Goal: Task Accomplishment & Management: Complete application form

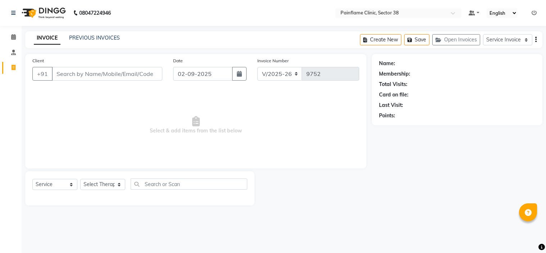
select select "3964"
select select "service"
type input "9999487896"
click at [136, 77] on span "Add Client" at bounding box center [143, 73] width 28 height 7
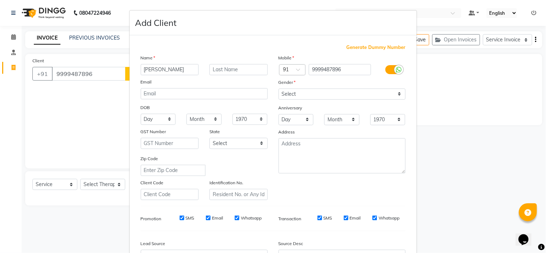
type input "[PERSON_NAME]"
click at [290, 91] on select "Select [DEMOGRAPHIC_DATA] [DEMOGRAPHIC_DATA] Other Prefer Not To Say" at bounding box center [341, 93] width 127 height 11
select select "[DEMOGRAPHIC_DATA]"
click at [278, 88] on select "Select [DEMOGRAPHIC_DATA] [DEMOGRAPHIC_DATA] Other Prefer Not To Say" at bounding box center [341, 93] width 127 height 11
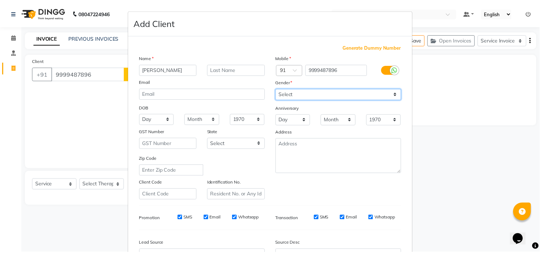
scroll to position [79, 0]
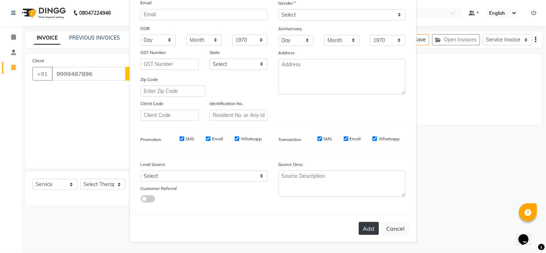
click at [367, 232] on button "Add" at bounding box center [369, 228] width 20 height 13
type input "99******96"
select select
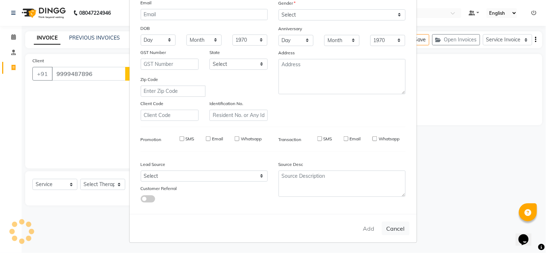
select select
checkbox input "false"
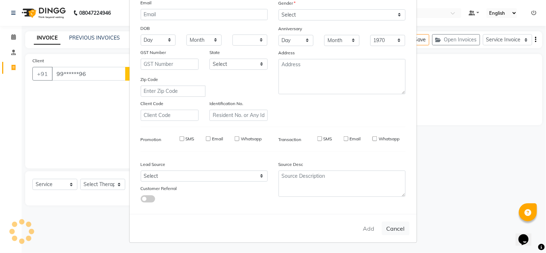
checkbox input "false"
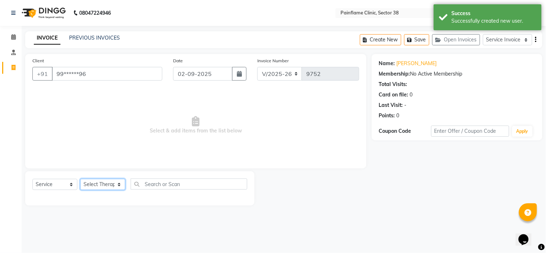
click at [88, 183] on select "Select Therapist [PERSON_NAME] Dr [PERSON_NAME] [PERSON_NAME] Dr [PERSON_NAME] …" at bounding box center [102, 184] width 45 height 11
select select "20209"
click at [80, 179] on select "Select Therapist [PERSON_NAME] Dr [PERSON_NAME] [PERSON_NAME] Dr [PERSON_NAME] …" at bounding box center [102, 184] width 45 height 11
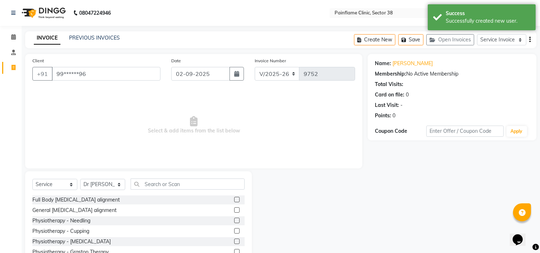
click at [234, 200] on label at bounding box center [236, 199] width 5 height 5
click at [234, 200] on input "checkbox" at bounding box center [236, 199] width 5 height 5
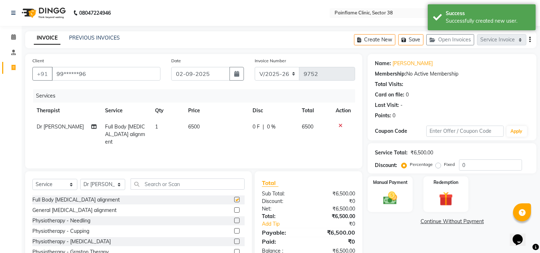
checkbox input "false"
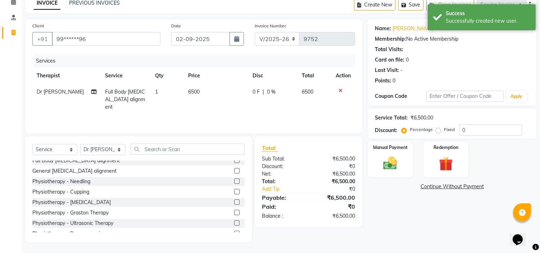
scroll to position [42, 0]
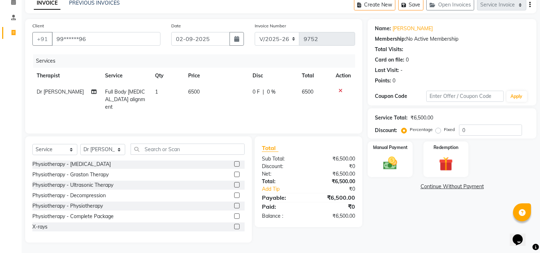
click at [234, 225] on label at bounding box center [236, 226] width 5 height 5
click at [234, 225] on input "checkbox" at bounding box center [236, 226] width 5 height 5
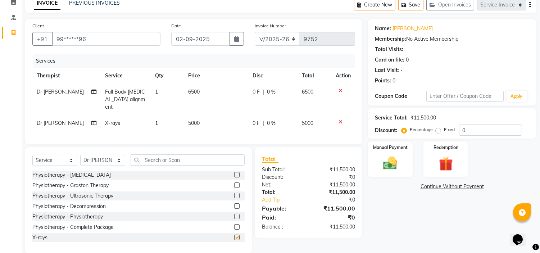
checkbox input "false"
click at [196, 120] on span "5000" at bounding box center [194, 123] width 12 height 6
select select "20209"
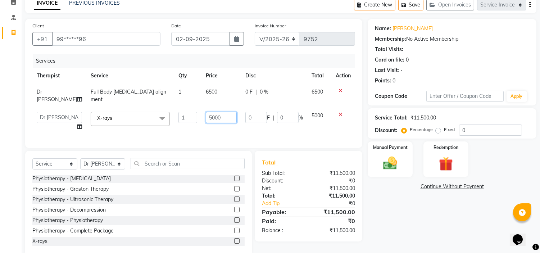
click at [206, 112] on input "5000" at bounding box center [221, 117] width 31 height 11
type input "1800"
click at [444, 131] on label "Fixed" at bounding box center [449, 129] width 11 height 6
click at [438, 131] on input "Fixed" at bounding box center [439, 129] width 5 height 5
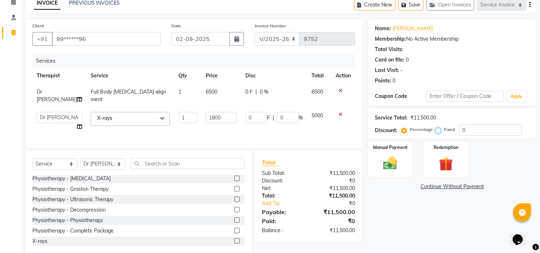
radio input "true"
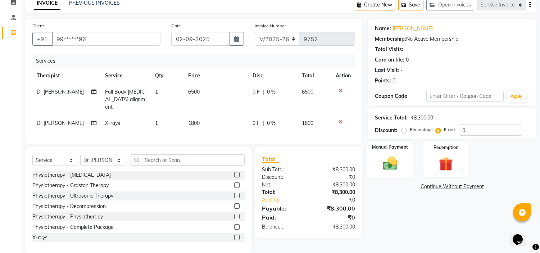
click at [403, 163] on div "Manual Payment" at bounding box center [390, 159] width 47 height 37
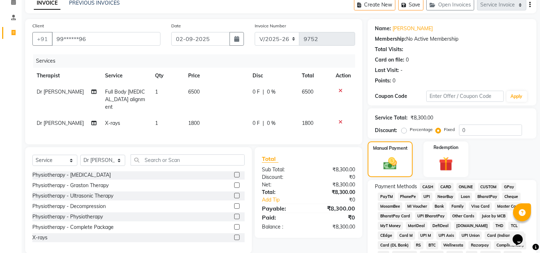
click at [452, 184] on span "CARD" at bounding box center [445, 187] width 15 height 8
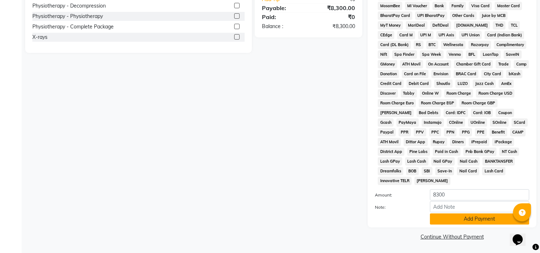
click at [461, 218] on button "Add Payment" at bounding box center [479, 218] width 99 height 11
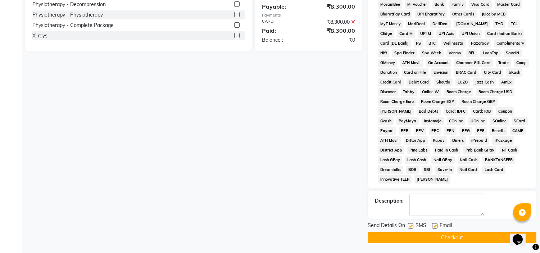
click at [434, 227] on label at bounding box center [434, 225] width 5 height 5
click at [434, 227] on input "checkbox" at bounding box center [434, 226] width 5 height 5
checkbox input "false"
click at [413, 225] on label at bounding box center [410, 225] width 5 height 5
click at [413, 225] on input "checkbox" at bounding box center [410, 226] width 5 height 5
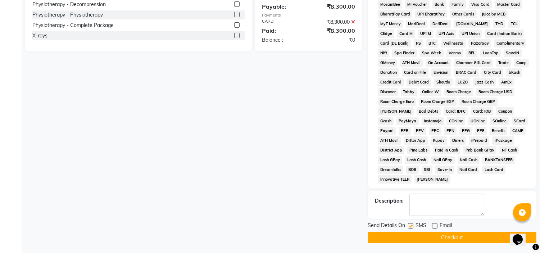
checkbox input "false"
click at [412, 238] on button "Checkout" at bounding box center [452, 237] width 169 height 11
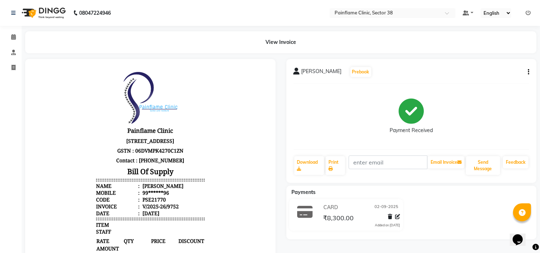
select select "service"
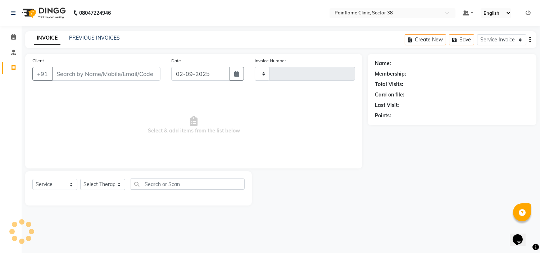
type input "9753"
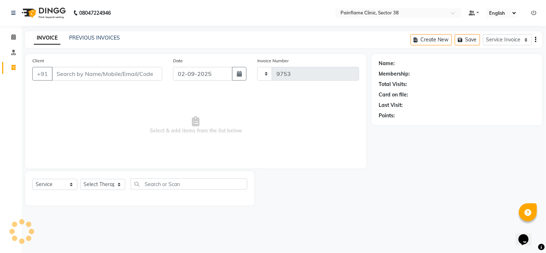
select select "3964"
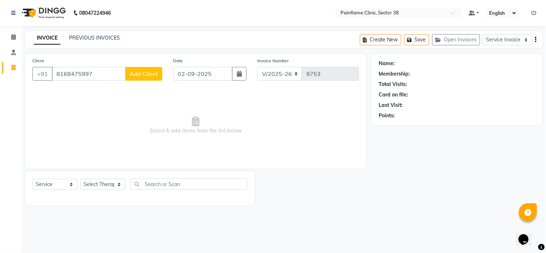
type input "8168475997"
click at [149, 69] on button "Add Client" at bounding box center [143, 74] width 37 height 14
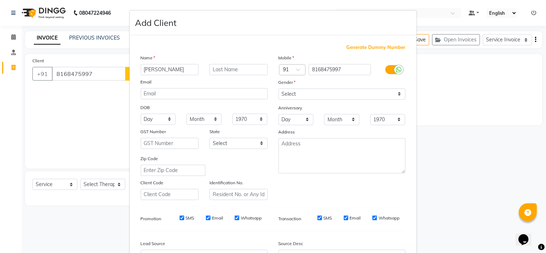
type input "[PERSON_NAME]"
click at [314, 91] on select "Select [DEMOGRAPHIC_DATA] [DEMOGRAPHIC_DATA] Other Prefer Not To Say" at bounding box center [341, 93] width 127 height 11
select select "[DEMOGRAPHIC_DATA]"
click at [278, 88] on select "Select [DEMOGRAPHIC_DATA] [DEMOGRAPHIC_DATA] Other Prefer Not To Say" at bounding box center [341, 93] width 127 height 11
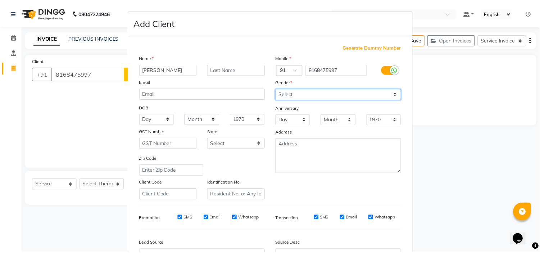
scroll to position [79, 0]
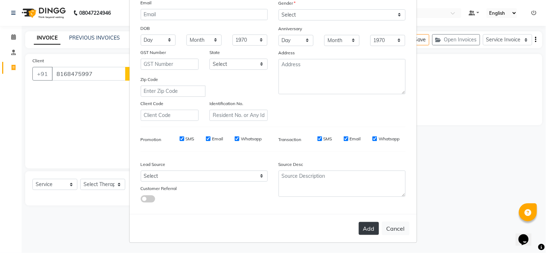
click at [368, 231] on button "Add" at bounding box center [369, 228] width 20 height 13
type input "81******97"
select select
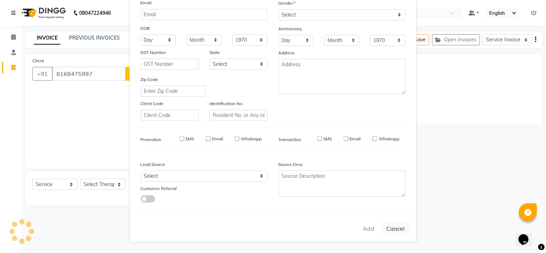
select select
checkbox input "false"
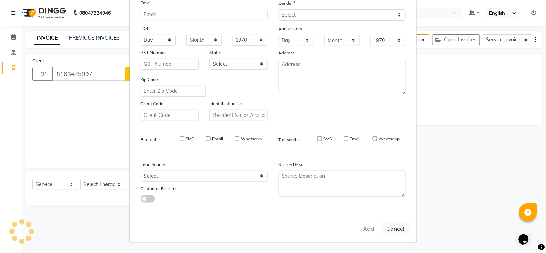
checkbox input "false"
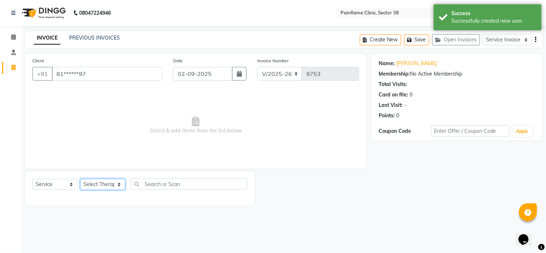
click at [99, 187] on select "Select Therapist [PERSON_NAME] Dr [PERSON_NAME] [PERSON_NAME] Dr [PERSON_NAME] …" at bounding box center [102, 184] width 45 height 11
select select "20216"
click at [80, 179] on select "Select Therapist [PERSON_NAME] Dr [PERSON_NAME] [PERSON_NAME] Dr [PERSON_NAME] …" at bounding box center [102, 184] width 45 height 11
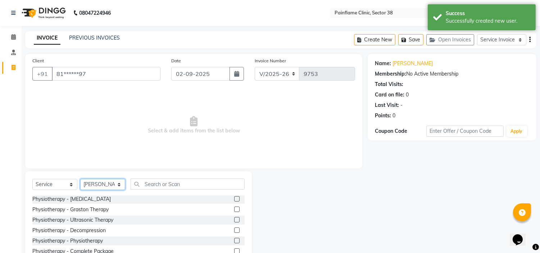
scroll to position [35, 0]
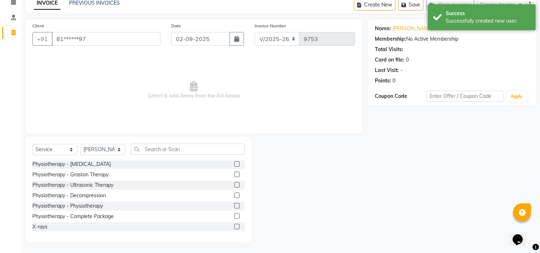
click at [234, 228] on div at bounding box center [236, 228] width 5 height 8
click at [234, 215] on label at bounding box center [236, 215] width 5 height 5
click at [234, 215] on input "checkbox" at bounding box center [236, 216] width 5 height 5
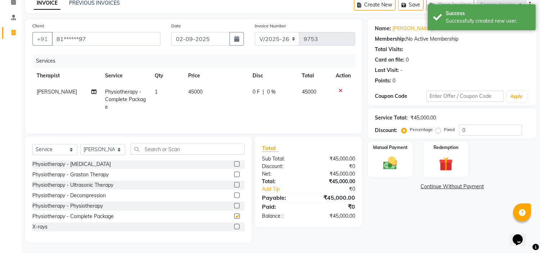
checkbox input "false"
click at [193, 94] on span "45000" at bounding box center [195, 91] width 14 height 6
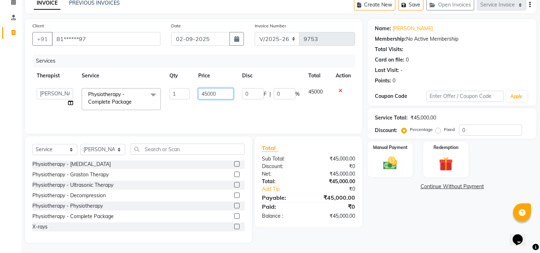
click at [207, 95] on input "45000" at bounding box center [216, 93] width 36 height 11
type input "9000"
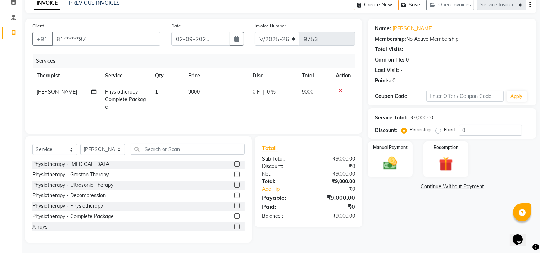
click at [444, 132] on label "Fixed" at bounding box center [449, 129] width 11 height 6
click at [437, 132] on input "Fixed" at bounding box center [439, 129] width 5 height 5
radio input "true"
click at [392, 160] on img at bounding box center [390, 163] width 24 height 17
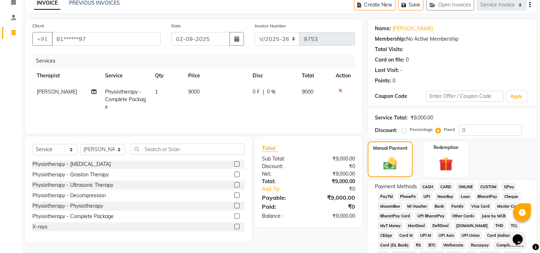
click at [427, 196] on span "UPI" at bounding box center [426, 196] width 11 height 8
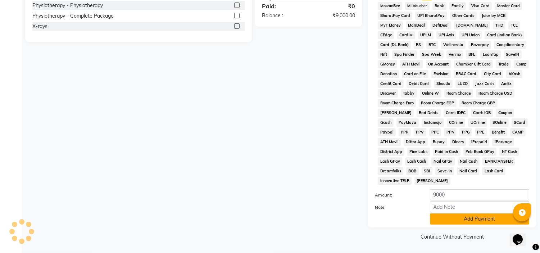
click at [439, 219] on button "Add Payment" at bounding box center [479, 218] width 99 height 11
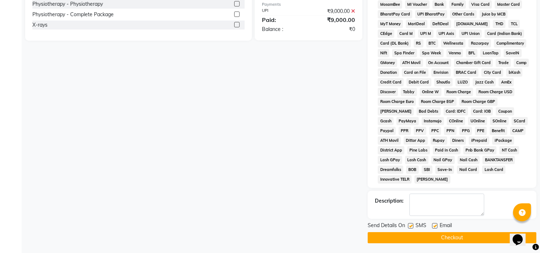
click at [433, 225] on label at bounding box center [434, 225] width 5 height 5
click at [433, 225] on input "checkbox" at bounding box center [434, 226] width 5 height 5
checkbox input "false"
click at [410, 228] on label at bounding box center [410, 225] width 5 height 5
click at [410, 228] on input "checkbox" at bounding box center [410, 226] width 5 height 5
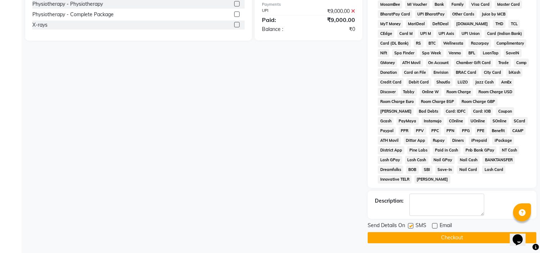
checkbox input "false"
click at [412, 243] on button "Checkout" at bounding box center [452, 237] width 169 height 11
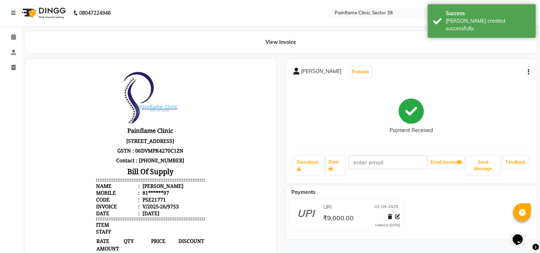
select select "service"
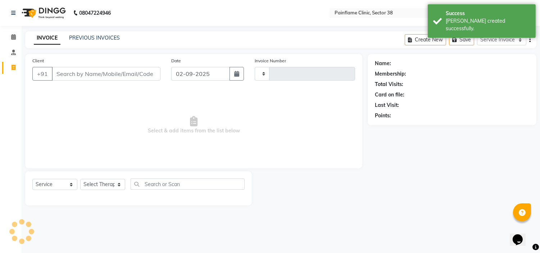
type input "9754"
select select "3964"
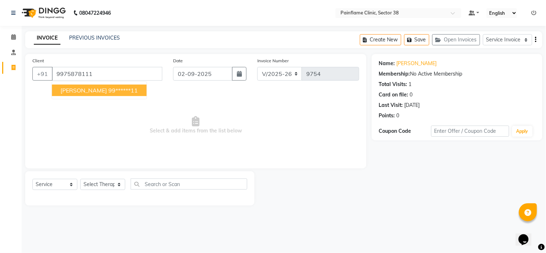
click at [108, 87] on ngb-highlight "99******11" at bounding box center [122, 90] width 29 height 7
type input "99******11"
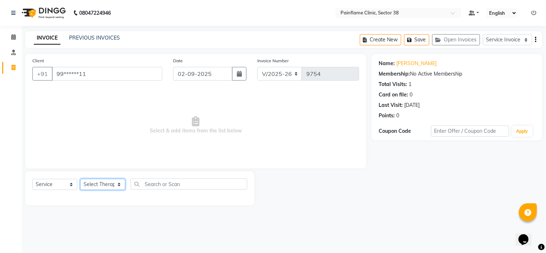
click at [107, 184] on select "Select Therapist [PERSON_NAME] Dr [PERSON_NAME] [PERSON_NAME] Dr [PERSON_NAME] …" at bounding box center [102, 184] width 45 height 11
select select "20209"
click at [80, 179] on select "Select Therapist [PERSON_NAME] Dr [PERSON_NAME] [PERSON_NAME] Dr [PERSON_NAME] …" at bounding box center [102, 184] width 45 height 11
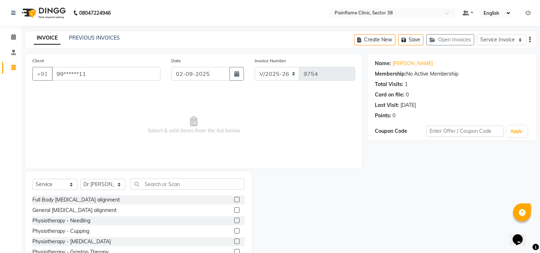
click at [234, 210] on label at bounding box center [236, 209] width 5 height 5
click at [234, 210] on input "checkbox" at bounding box center [236, 210] width 5 height 5
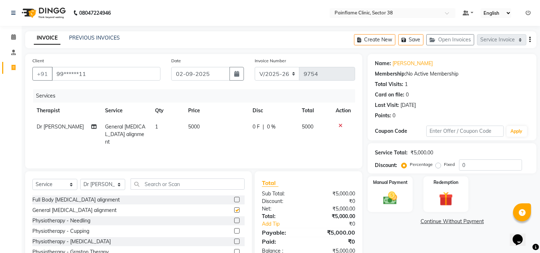
checkbox input "false"
click at [191, 128] on span "5000" at bounding box center [194, 126] width 12 height 6
select select "20209"
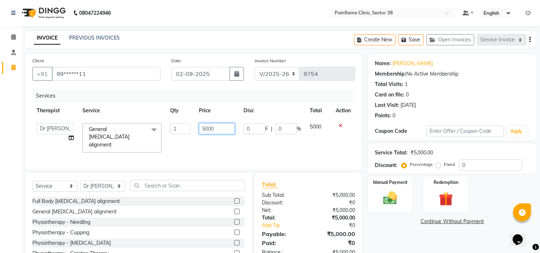
click at [206, 128] on input "5000" at bounding box center [217, 128] width 36 height 11
type input "2000"
click at [444, 164] on label "Fixed" at bounding box center [449, 164] width 11 height 6
click at [438, 164] on input "Fixed" at bounding box center [439, 164] width 5 height 5
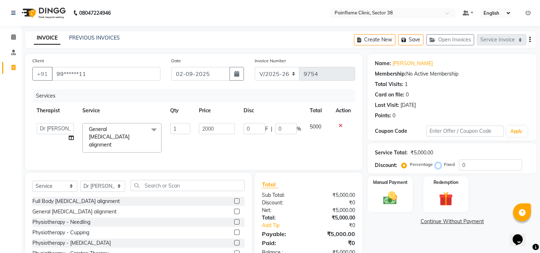
radio input "true"
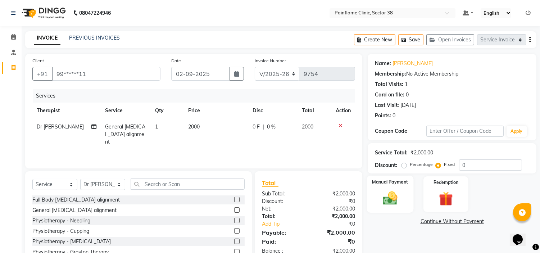
click at [390, 194] on img at bounding box center [390, 198] width 24 height 17
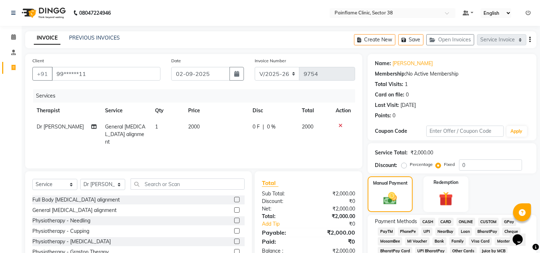
click at [429, 229] on span "UPI" at bounding box center [426, 231] width 11 height 8
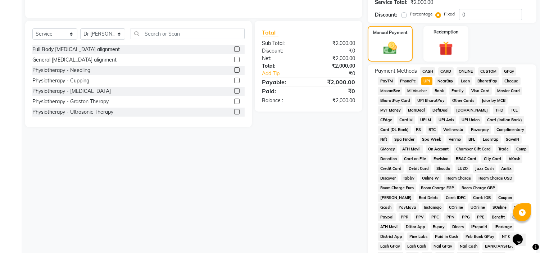
scroll to position [237, 0]
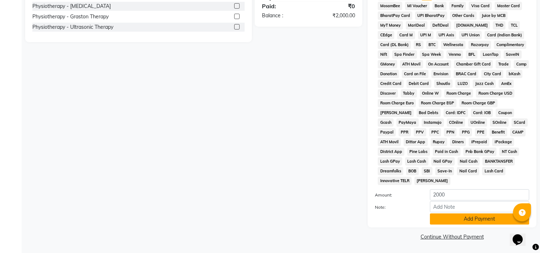
click at [439, 215] on button "Add Payment" at bounding box center [479, 218] width 99 height 11
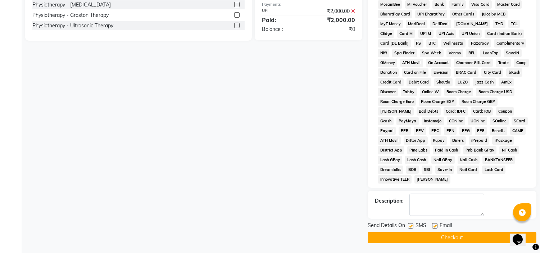
click at [436, 225] on label at bounding box center [434, 225] width 5 height 5
click at [436, 225] on input "checkbox" at bounding box center [434, 226] width 5 height 5
checkbox input "false"
click at [411, 228] on label at bounding box center [410, 225] width 5 height 5
click at [411, 228] on input "checkbox" at bounding box center [410, 226] width 5 height 5
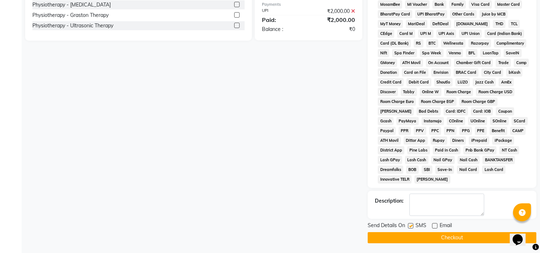
checkbox input "false"
click at [408, 241] on button "Checkout" at bounding box center [452, 237] width 169 height 11
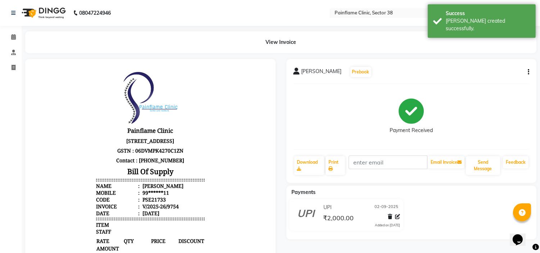
select select "service"
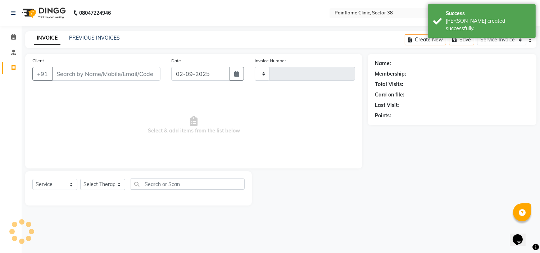
type input "9755"
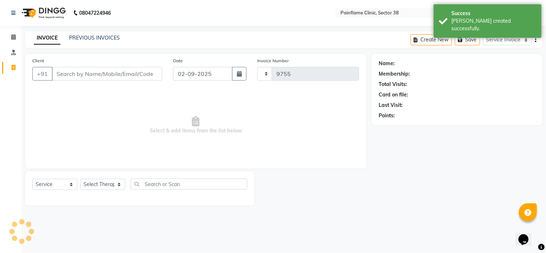
select select "3964"
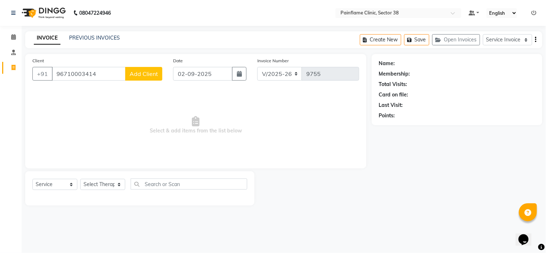
click at [78, 73] on input "96710003414" at bounding box center [89, 74] width 74 height 14
type input "9671003414"
click at [136, 73] on span "Add Client" at bounding box center [143, 73] width 28 height 7
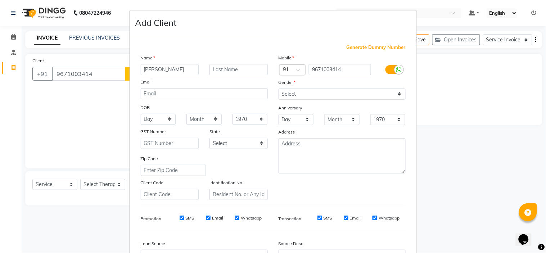
type input "[PERSON_NAME]"
click at [278, 89] on select "Select [DEMOGRAPHIC_DATA] [DEMOGRAPHIC_DATA] Other Prefer Not To Say" at bounding box center [341, 93] width 127 height 11
select select "[DEMOGRAPHIC_DATA]"
click at [278, 88] on select "Select [DEMOGRAPHIC_DATA] [DEMOGRAPHIC_DATA] Other Prefer Not To Say" at bounding box center [341, 93] width 127 height 11
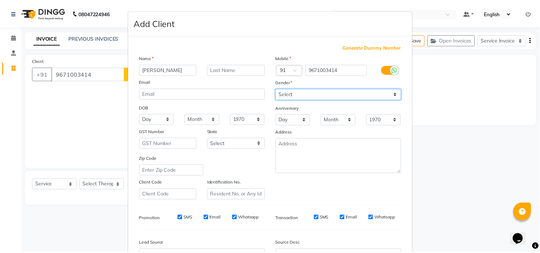
scroll to position [79, 0]
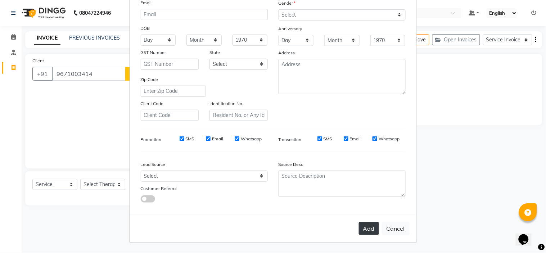
click at [367, 225] on button "Add" at bounding box center [369, 228] width 20 height 13
type input "96******14"
select select
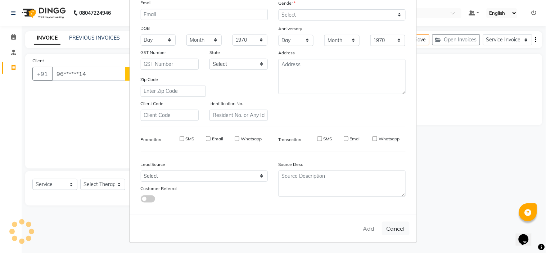
select select
checkbox input "false"
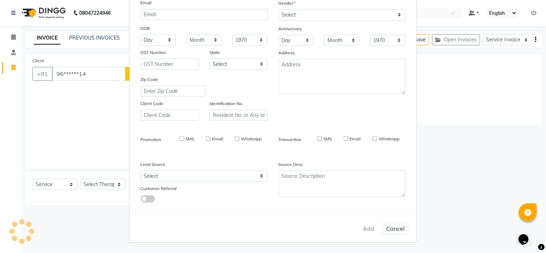
checkbox input "false"
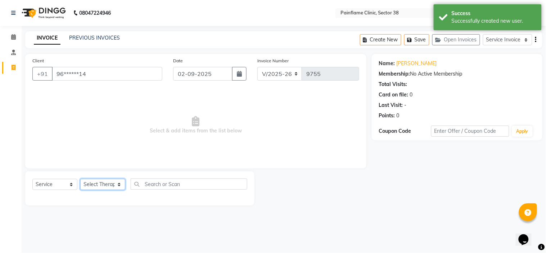
click at [118, 183] on select "Select Therapist [PERSON_NAME] Dr [PERSON_NAME] [PERSON_NAME] Dr [PERSON_NAME] …" at bounding box center [102, 184] width 45 height 11
select select "20216"
click at [80, 179] on select "Select Therapist [PERSON_NAME] Dr [PERSON_NAME] [PERSON_NAME] Dr [PERSON_NAME] …" at bounding box center [102, 184] width 45 height 11
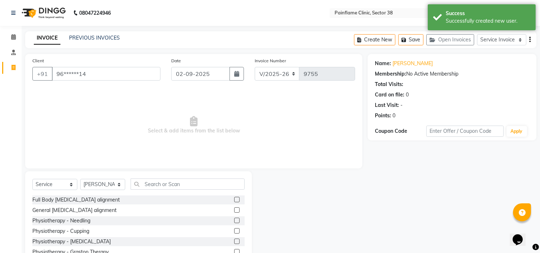
click at [234, 209] on label at bounding box center [236, 209] width 5 height 5
click at [234, 209] on input "checkbox" at bounding box center [236, 210] width 5 height 5
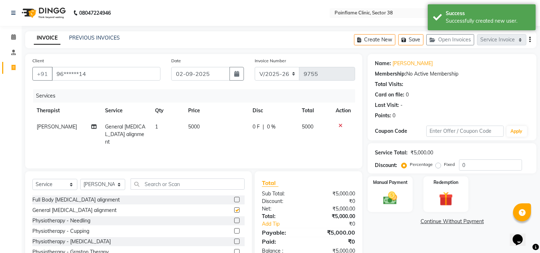
checkbox input "false"
click at [193, 126] on span "5000" at bounding box center [194, 126] width 12 height 6
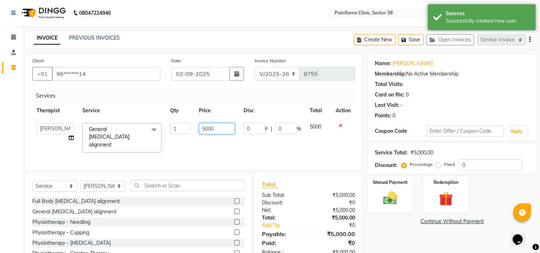
click at [204, 124] on input "5000" at bounding box center [217, 128] width 36 height 11
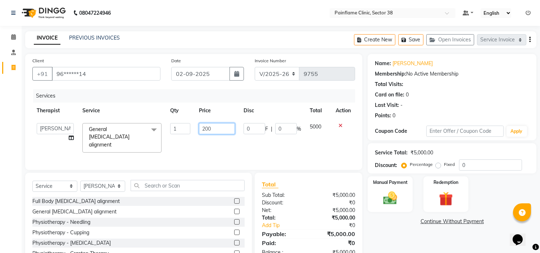
type input "2000"
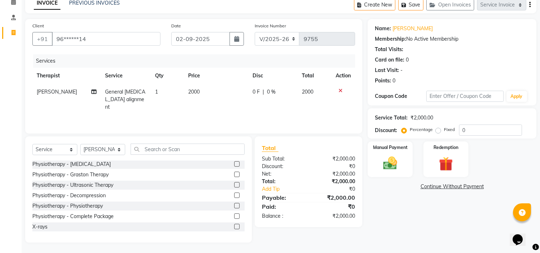
click at [234, 224] on label at bounding box center [236, 226] width 5 height 5
click at [234, 224] on input "checkbox" at bounding box center [236, 226] width 5 height 5
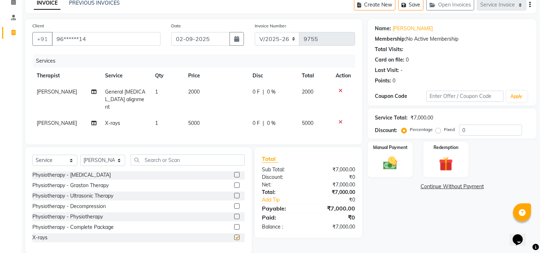
checkbox input "false"
click at [195, 120] on span "5000" at bounding box center [194, 123] width 12 height 6
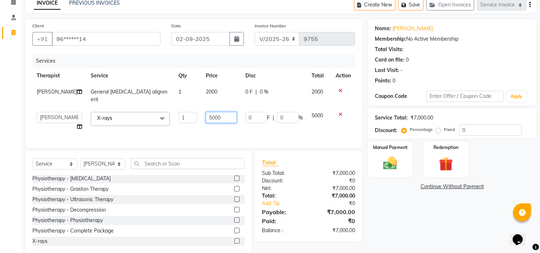
click at [208, 112] on input "5000" at bounding box center [221, 117] width 31 height 11
type input "1100"
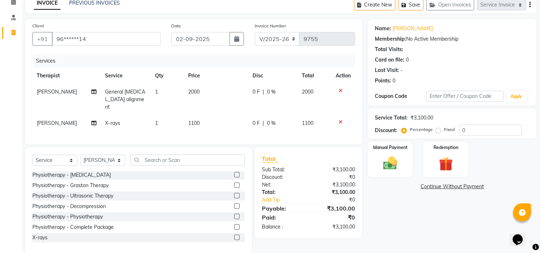
click at [444, 130] on label "Fixed" at bounding box center [449, 129] width 11 height 6
click at [437, 130] on input "Fixed" at bounding box center [439, 129] width 5 height 5
radio input "true"
click at [389, 158] on img at bounding box center [390, 163] width 24 height 17
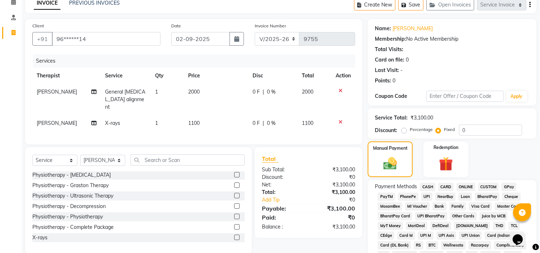
click at [441, 186] on span "CARD" at bounding box center [445, 187] width 15 height 8
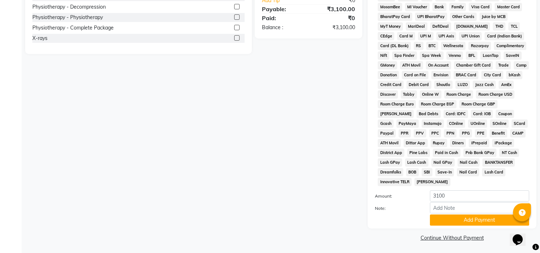
scroll to position [237, 0]
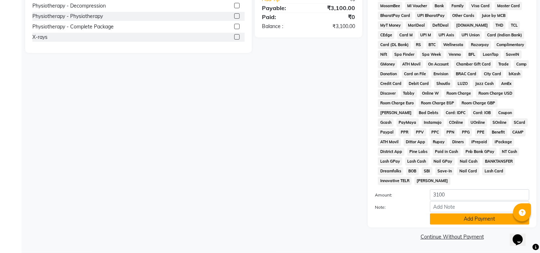
click at [456, 219] on button "Add Payment" at bounding box center [479, 218] width 99 height 11
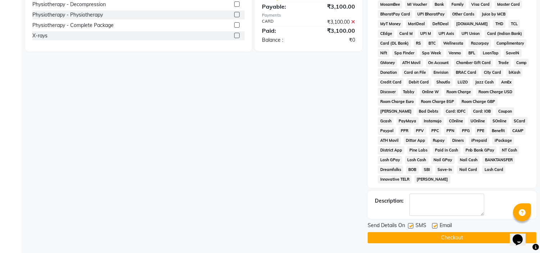
click at [435, 226] on label at bounding box center [434, 225] width 5 height 5
click at [435, 226] on input "checkbox" at bounding box center [434, 226] width 5 height 5
checkbox input "false"
click at [412, 228] on label at bounding box center [410, 225] width 5 height 5
click at [412, 228] on input "checkbox" at bounding box center [410, 226] width 5 height 5
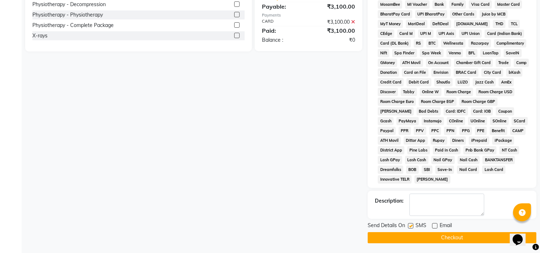
checkbox input "false"
click at [413, 238] on button "Checkout" at bounding box center [452, 237] width 169 height 11
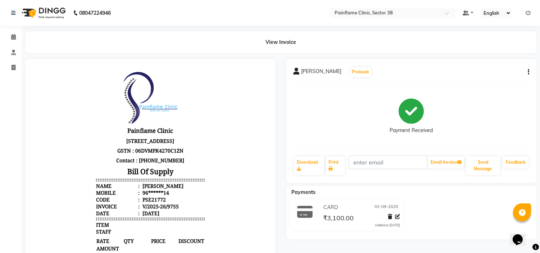
select select "service"
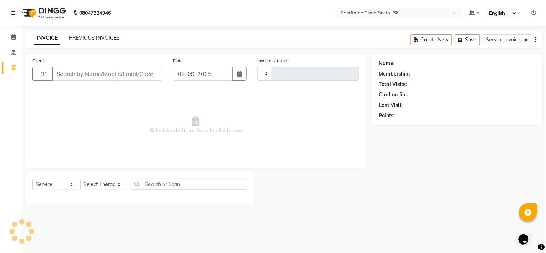
type input "9768"
select select "3964"
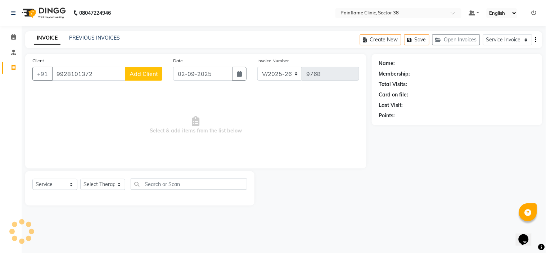
type input "9928101372"
click at [137, 72] on span "Add Client" at bounding box center [143, 73] width 28 height 7
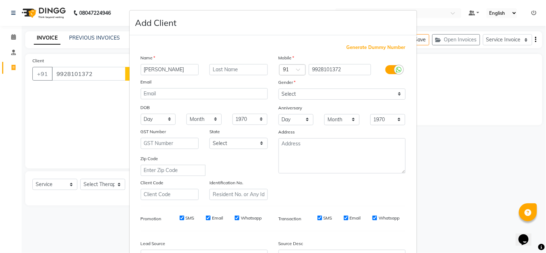
type input "[PERSON_NAME]"
click at [313, 95] on select "Select [DEMOGRAPHIC_DATA] [DEMOGRAPHIC_DATA] Other Prefer Not To Say" at bounding box center [341, 93] width 127 height 11
select select "[DEMOGRAPHIC_DATA]"
click at [278, 88] on select "Select [DEMOGRAPHIC_DATA] [DEMOGRAPHIC_DATA] Other Prefer Not To Say" at bounding box center [341, 93] width 127 height 11
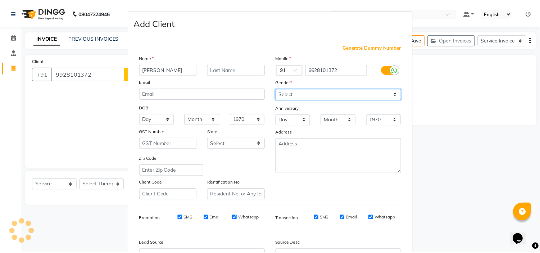
scroll to position [79, 0]
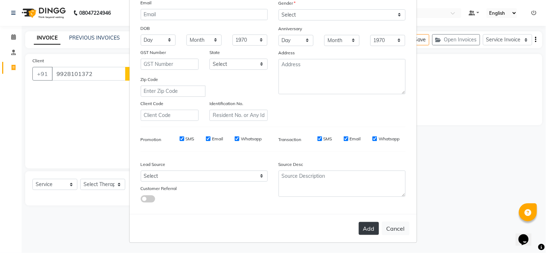
click at [364, 224] on button "Add" at bounding box center [369, 228] width 20 height 13
type input "99******72"
select select
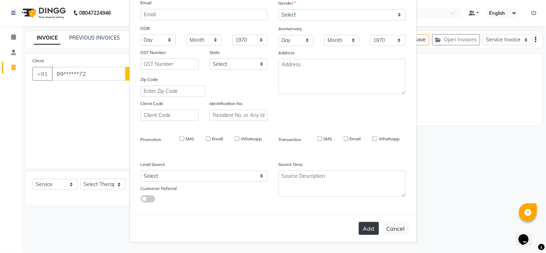
select select
checkbox input "false"
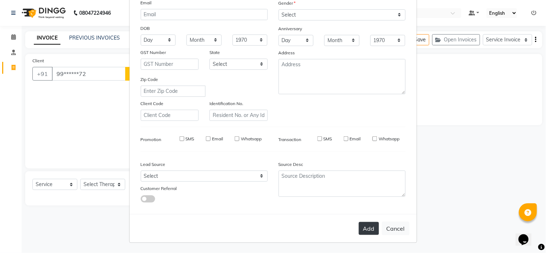
checkbox input "false"
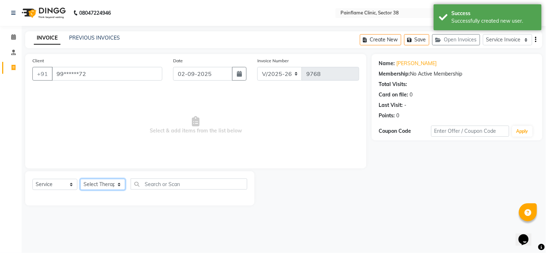
click at [112, 182] on select "Select Therapist [PERSON_NAME] Dr [PERSON_NAME] [PERSON_NAME] Dr [PERSON_NAME] …" at bounding box center [102, 184] width 45 height 11
select select "20209"
click at [80, 179] on select "Select Therapist [PERSON_NAME] Dr [PERSON_NAME] [PERSON_NAME] Dr [PERSON_NAME] …" at bounding box center [102, 184] width 45 height 11
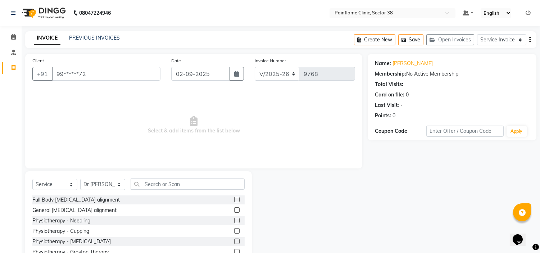
click at [234, 199] on label at bounding box center [236, 199] width 5 height 5
click at [234, 199] on input "checkbox" at bounding box center [236, 199] width 5 height 5
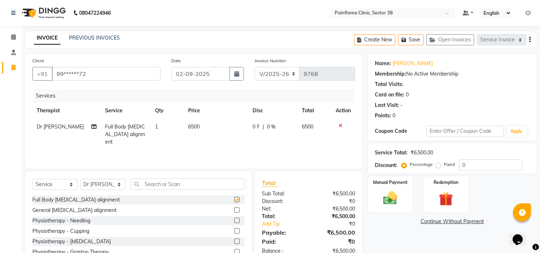
checkbox input "false"
click at [195, 124] on span "6500" at bounding box center [194, 126] width 12 height 6
click at [195, 124] on td "6500" at bounding box center [216, 134] width 64 height 31
select select "20209"
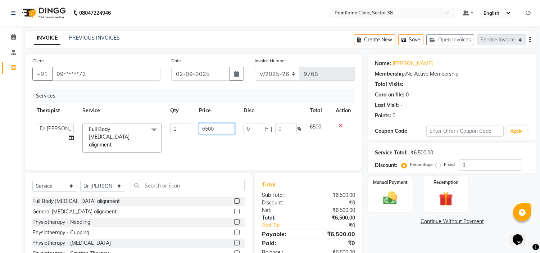
click at [205, 127] on input "6500" at bounding box center [217, 128] width 36 height 11
type input "1500"
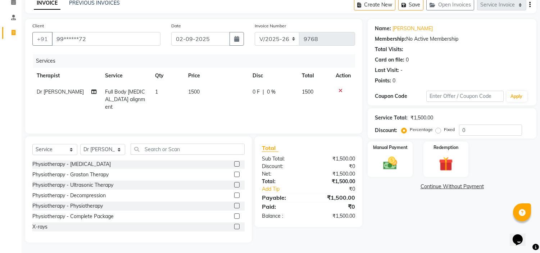
click at [234, 227] on label at bounding box center [236, 226] width 5 height 5
click at [234, 227] on input "checkbox" at bounding box center [236, 226] width 5 height 5
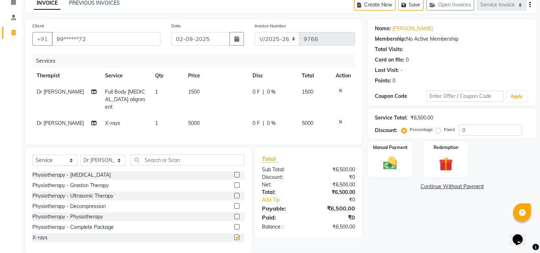
checkbox input "false"
click at [195, 120] on span "5000" at bounding box center [194, 123] width 12 height 6
select select "20209"
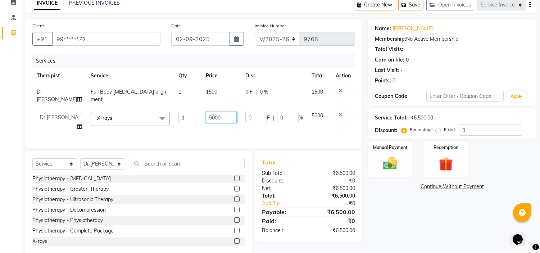
click at [209, 112] on input "5000" at bounding box center [221, 117] width 31 height 11
type input "1800"
click at [444, 129] on label "Fixed" at bounding box center [449, 129] width 11 height 6
click at [438, 129] on input "Fixed" at bounding box center [439, 129] width 5 height 5
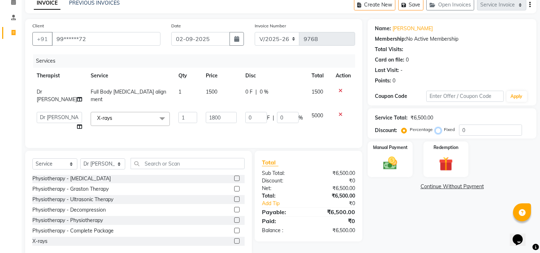
radio input "true"
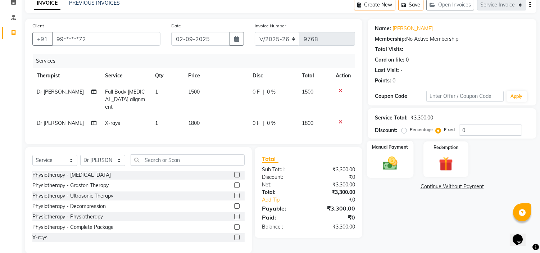
click at [401, 157] on img at bounding box center [390, 163] width 24 height 17
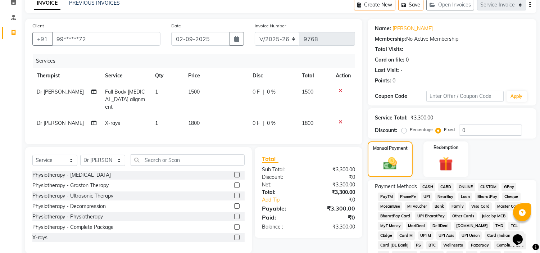
click at [430, 196] on span "UPI" at bounding box center [426, 196] width 11 height 8
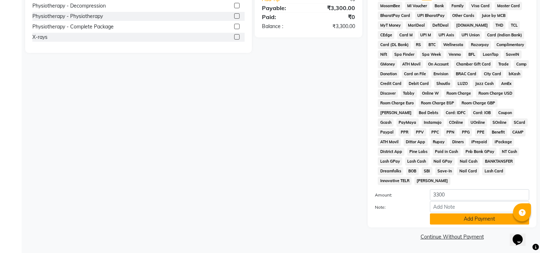
click at [443, 215] on button "Add Payment" at bounding box center [479, 218] width 99 height 11
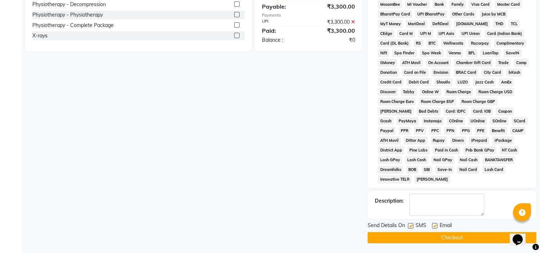
click at [434, 226] on label at bounding box center [434, 225] width 5 height 5
click at [434, 226] on input "checkbox" at bounding box center [434, 226] width 5 height 5
checkbox input "false"
click at [411, 227] on label at bounding box center [410, 225] width 5 height 5
click at [411, 227] on input "checkbox" at bounding box center [410, 226] width 5 height 5
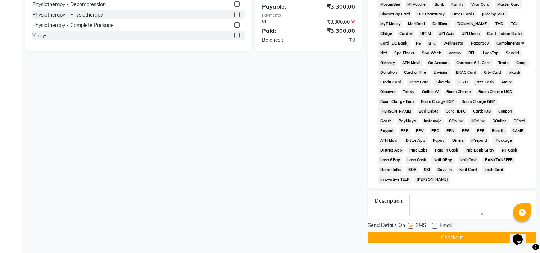
checkbox input "false"
click at [413, 237] on button "Checkout" at bounding box center [452, 237] width 169 height 11
